Goal: Check status: Check status

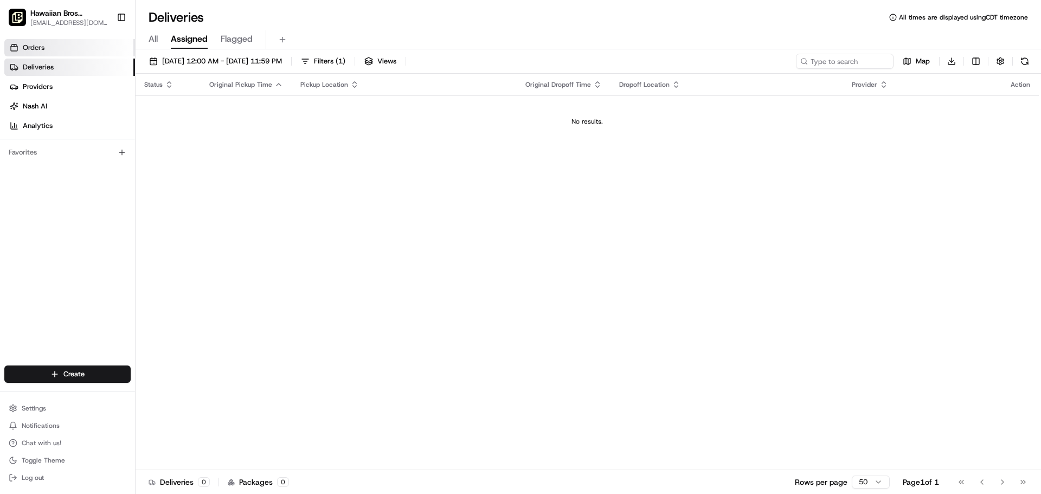
click at [25, 47] on span "Orders" at bounding box center [34, 48] width 22 height 10
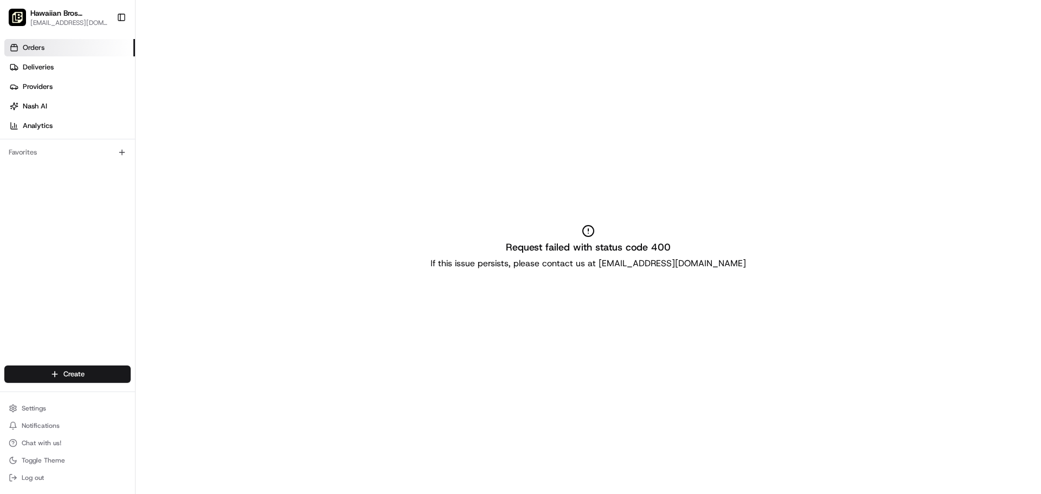
click at [68, 51] on link "Orders" at bounding box center [69, 47] width 131 height 17
